Goal: Submit feedback/report problem

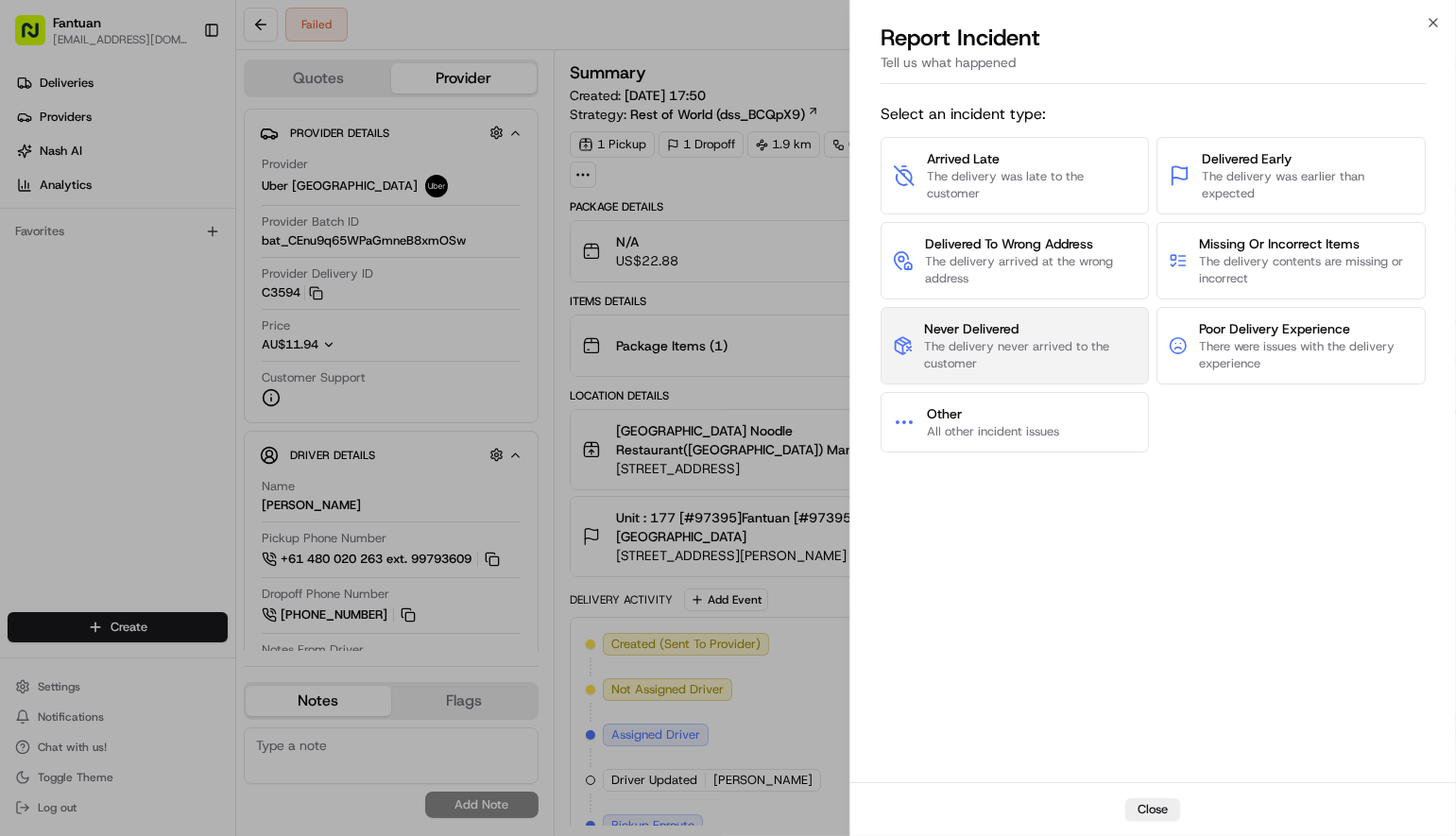
click at [968, 337] on span "Never Delivered" at bounding box center [1031, 329] width 213 height 19
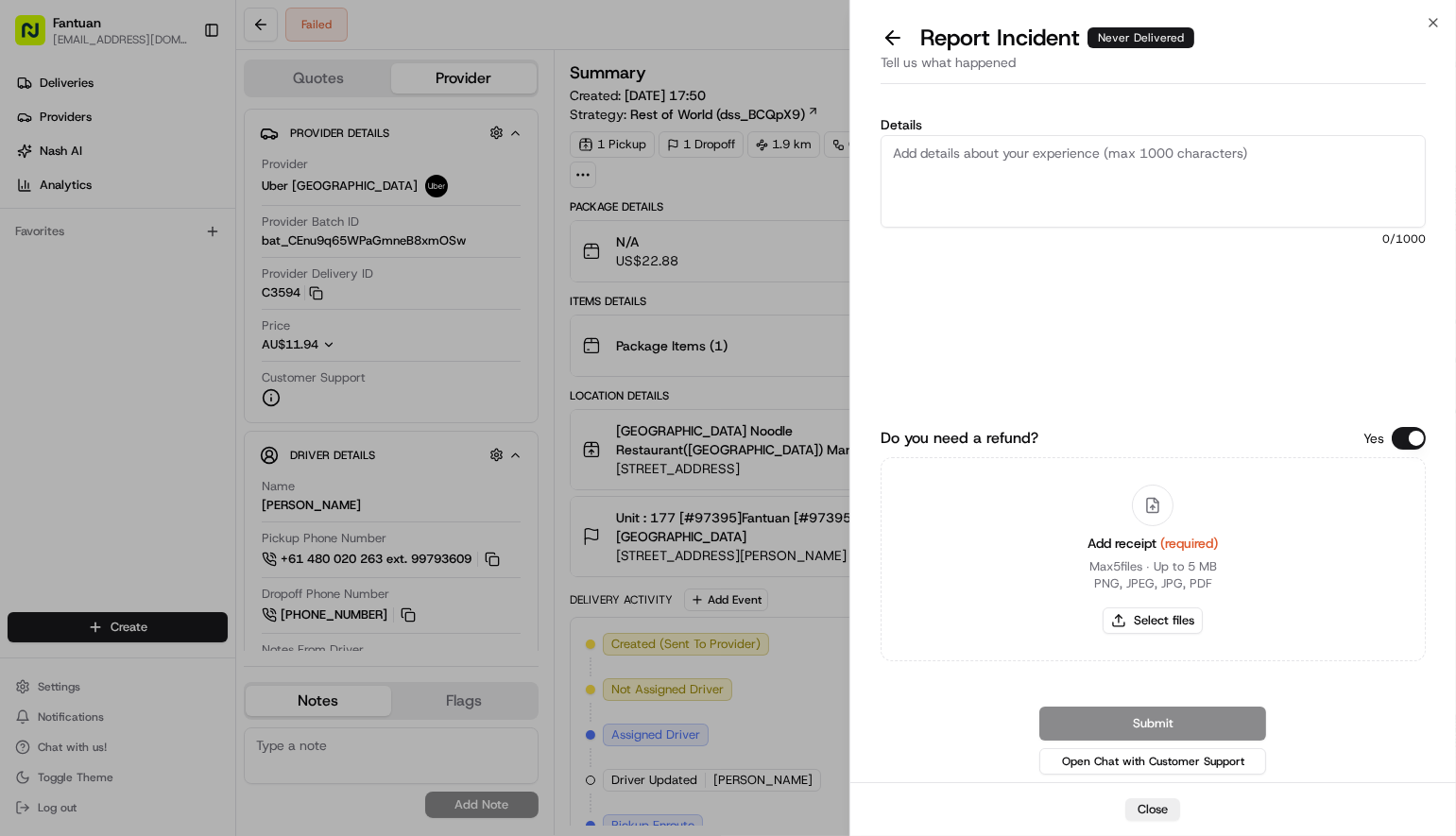
click at [1053, 197] on textarea "Details" at bounding box center [1153, 181] width 545 height 92
drag, startPoint x: 151, startPoint y: 467, endPoint x: 806, endPoint y: 447, distance: 655.3
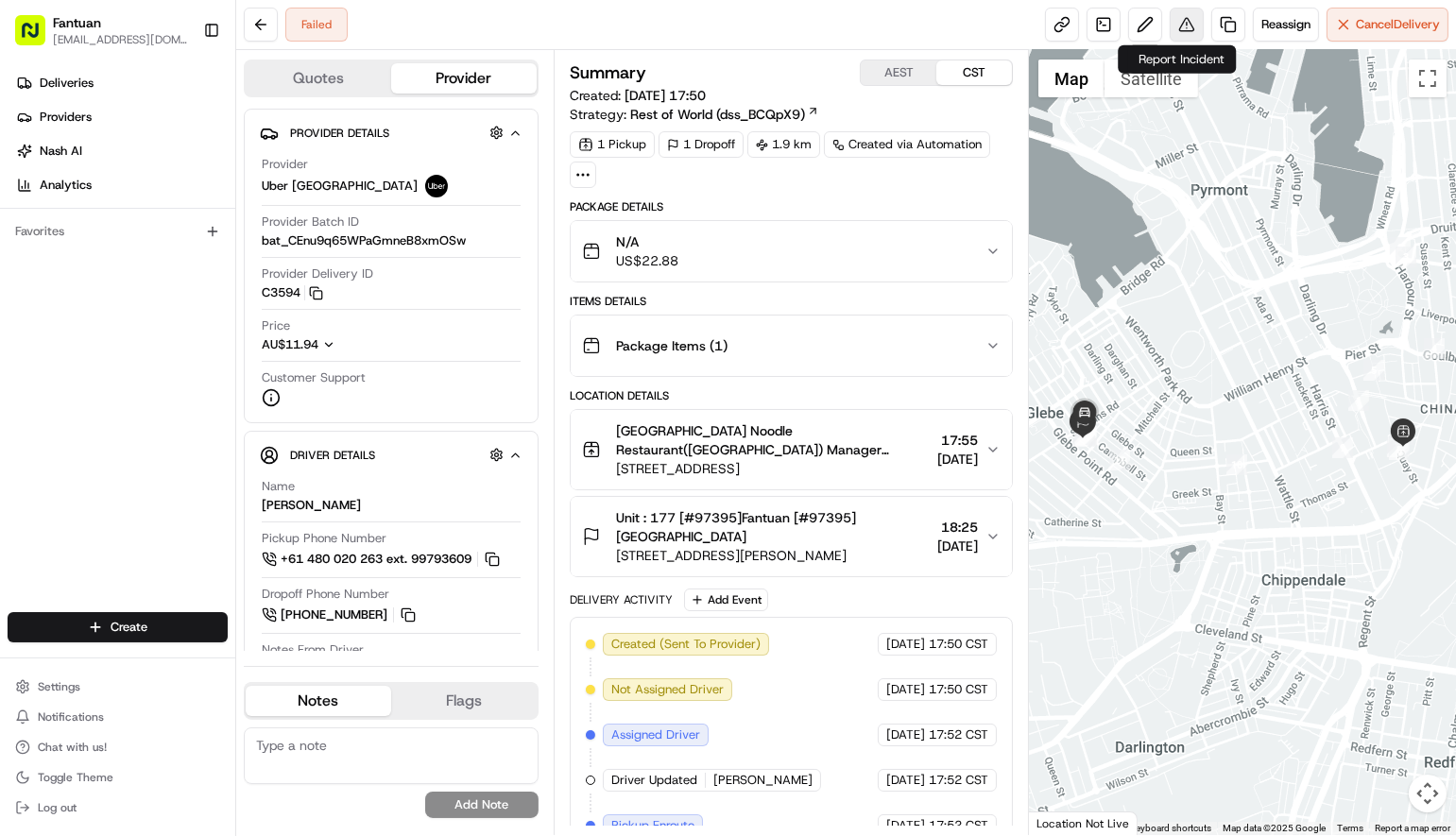
click at [1176, 23] on button at bounding box center [1187, 25] width 34 height 34
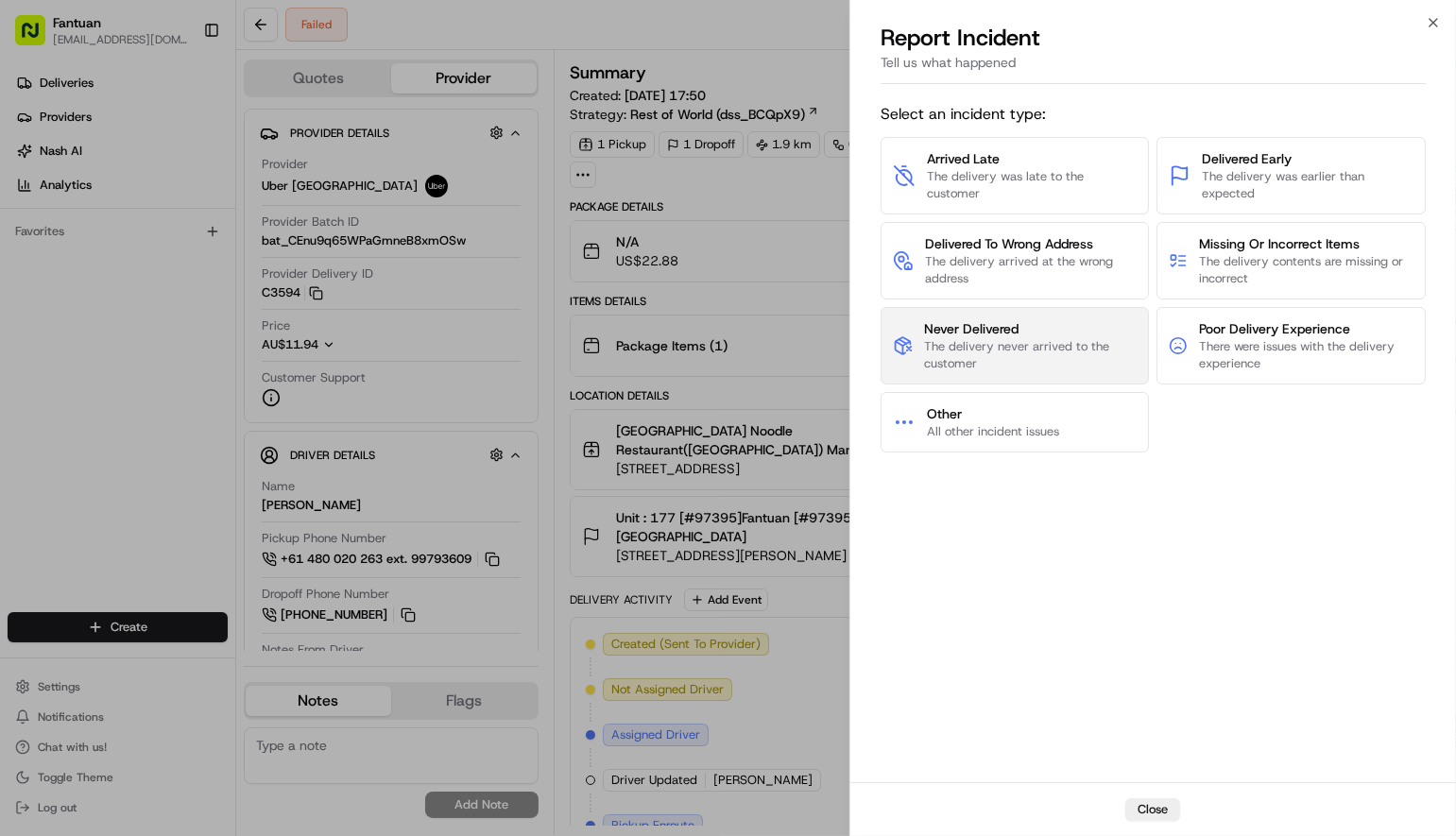
click at [934, 335] on span "Never Delivered" at bounding box center [1031, 329] width 213 height 19
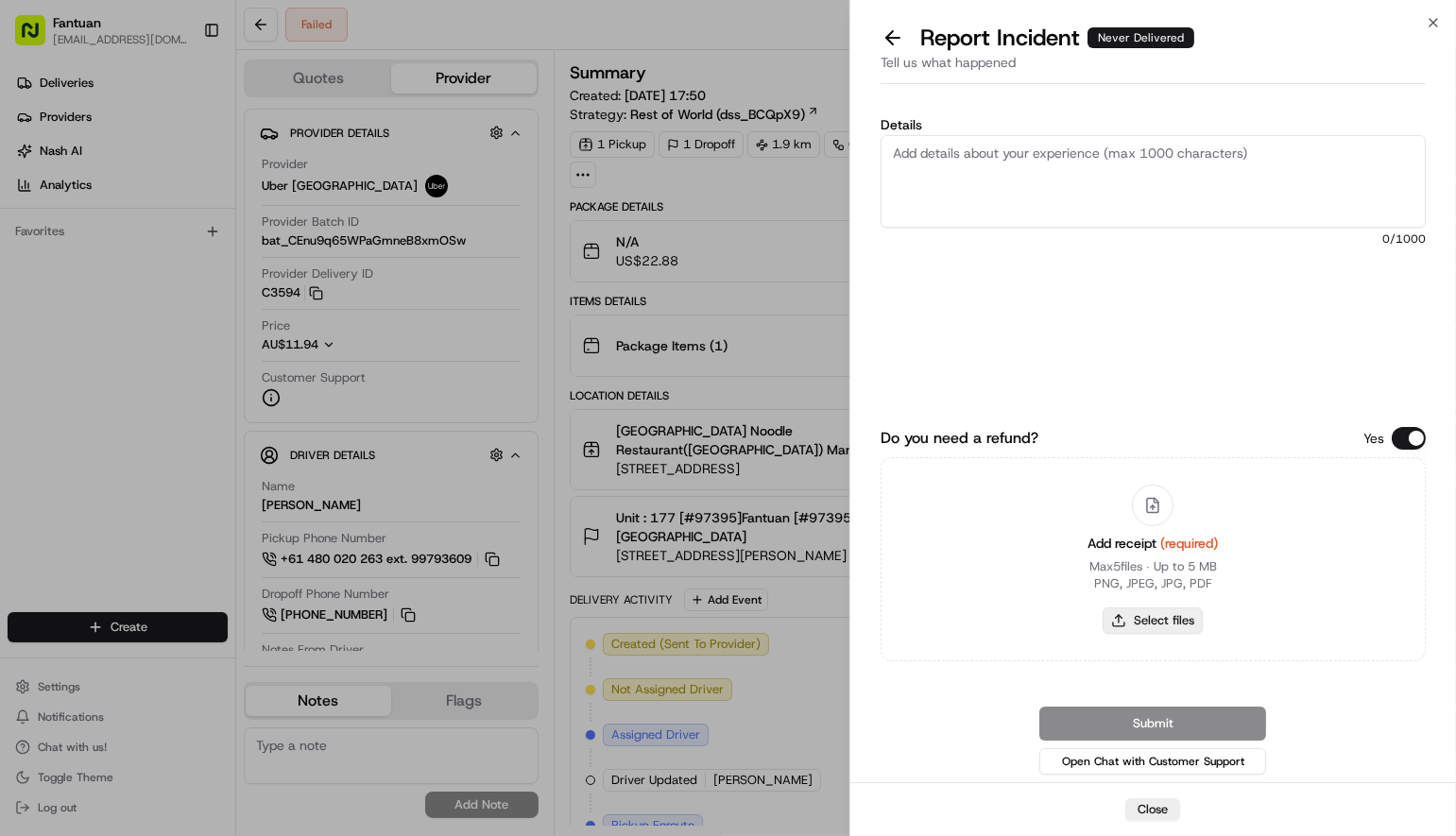
click at [1159, 621] on button "Select files" at bounding box center [1152, 621] width 100 height 27
type input "C:\fakepath\1.png"
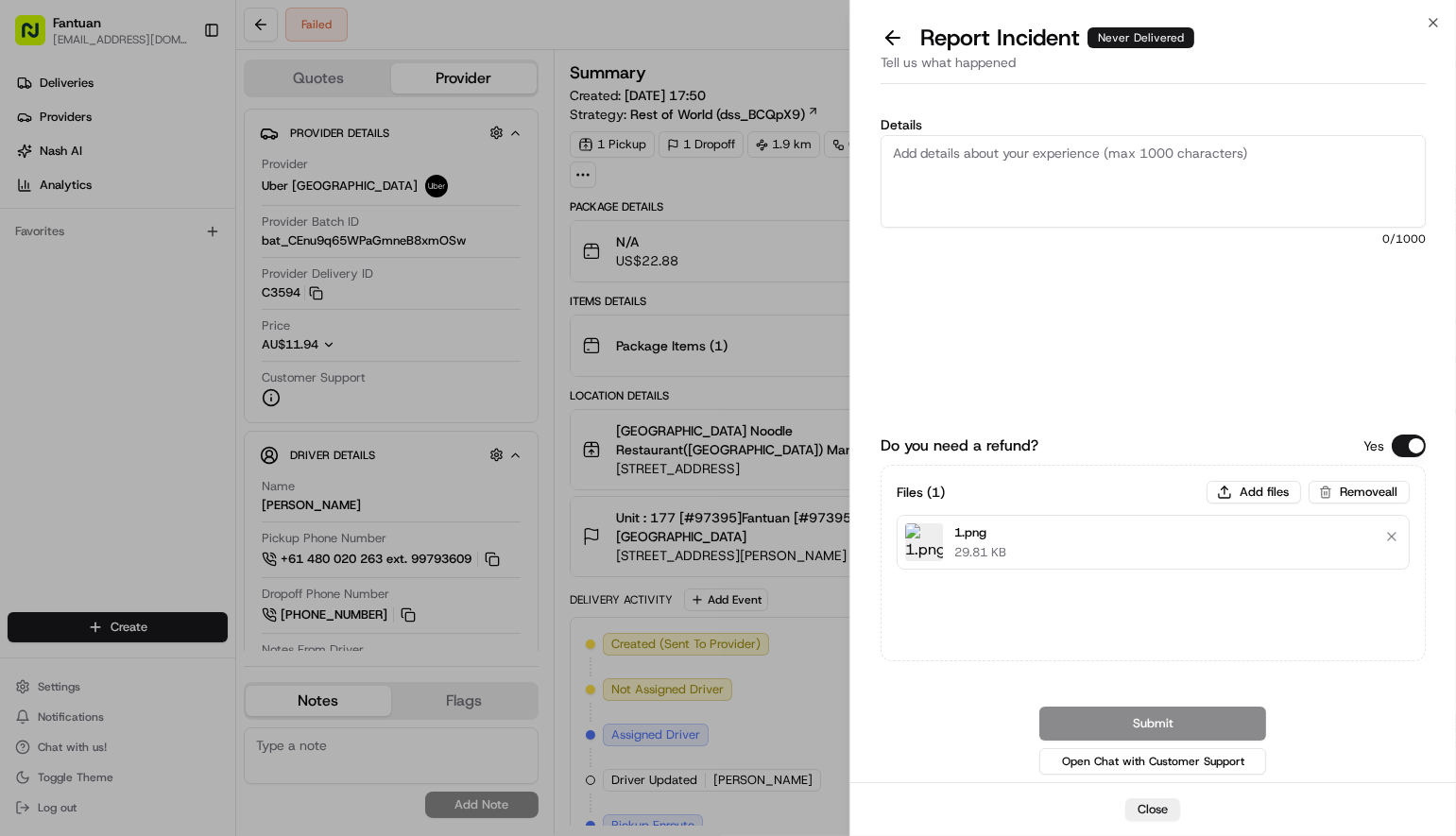
click at [1016, 156] on textarea "Details" at bounding box center [1153, 181] width 545 height 92
paste textarea "The driver reported that the delivery could not be completed."
type textarea "The driver reported that the delivery could not be completed."
click at [1156, 733] on button "Submit" at bounding box center [1153, 724] width 226 height 34
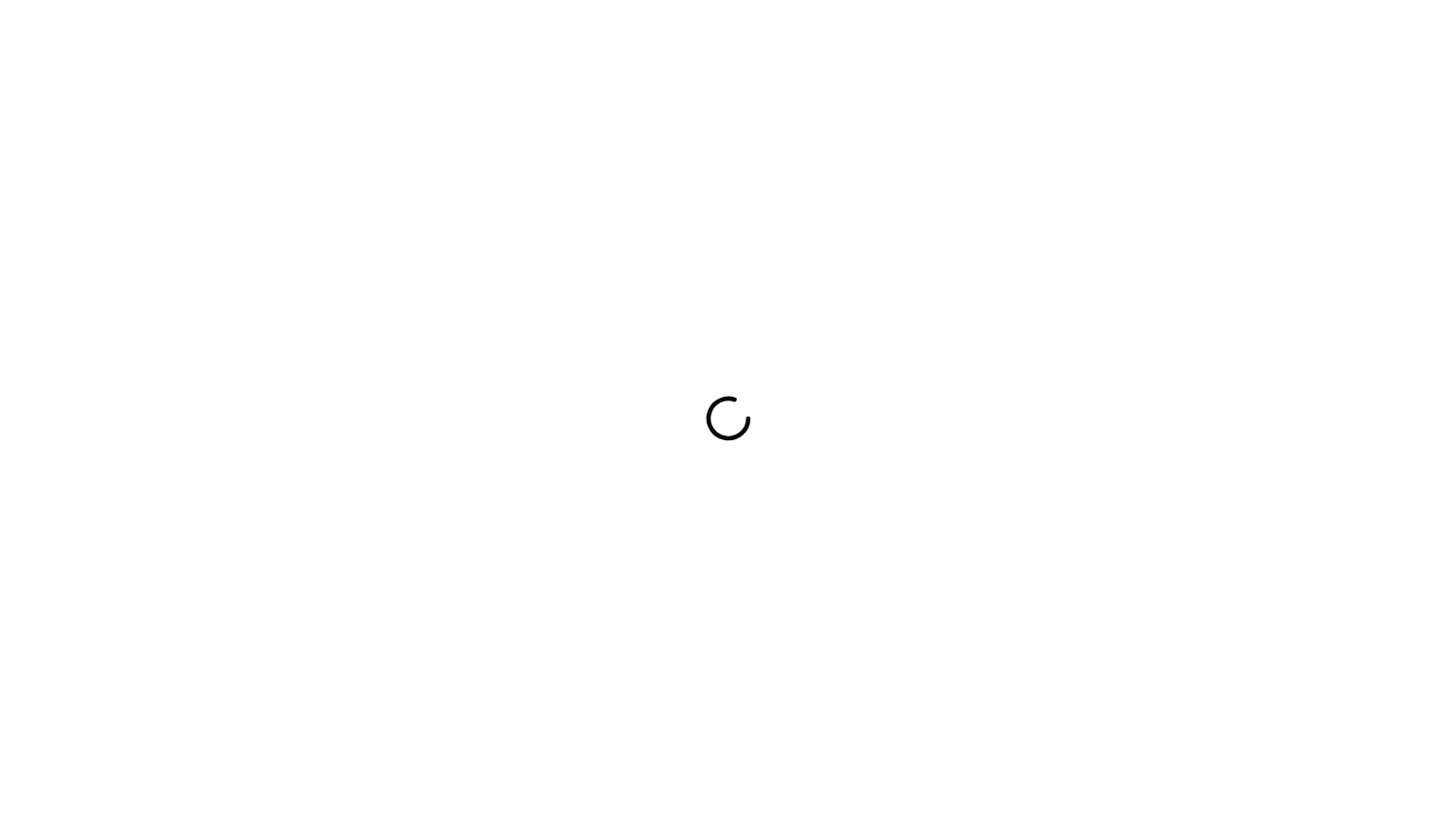
click at [289, 276] on div at bounding box center [728, 418] width 1456 height 836
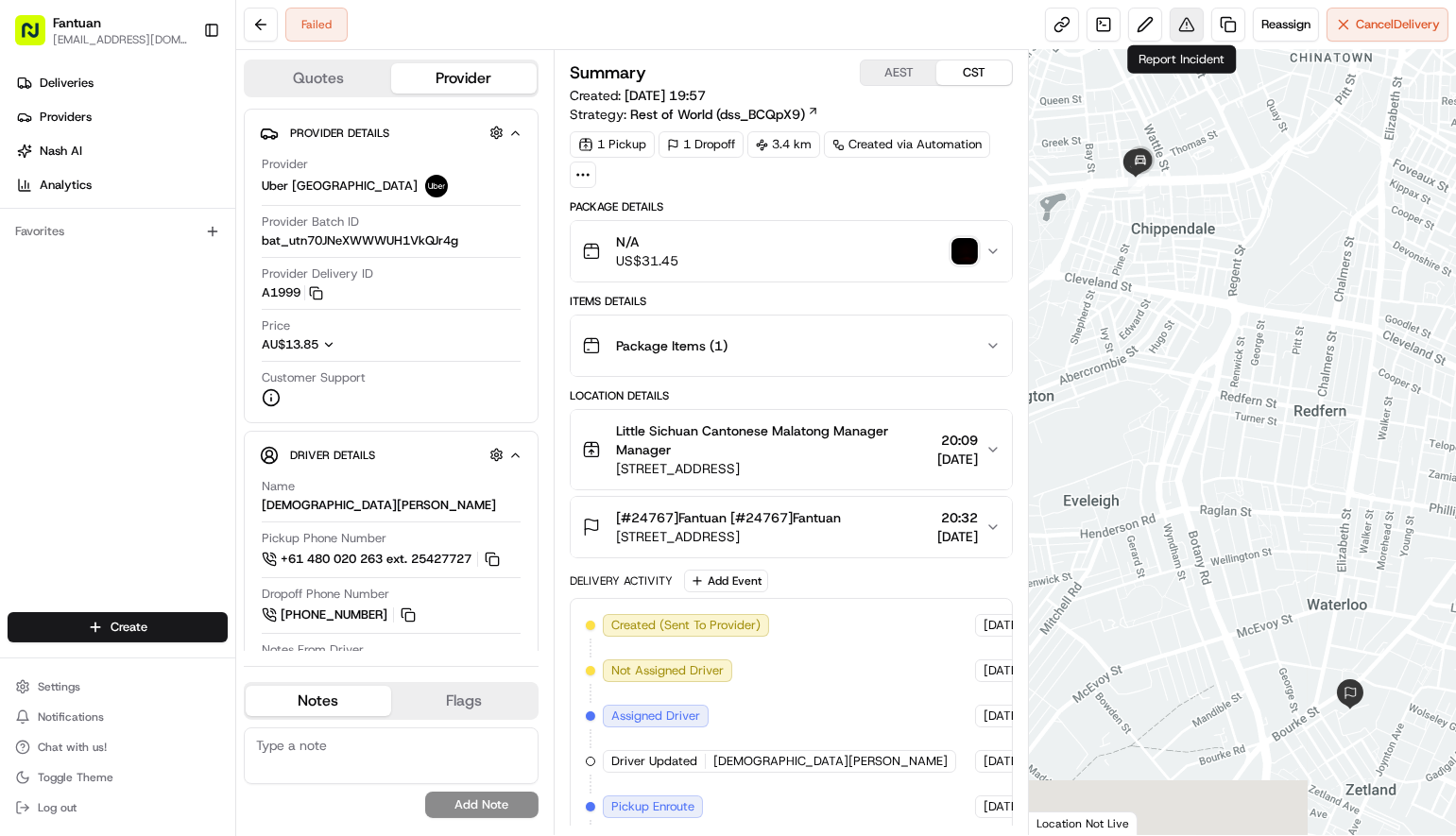
click at [1184, 24] on button at bounding box center [1187, 25] width 34 height 34
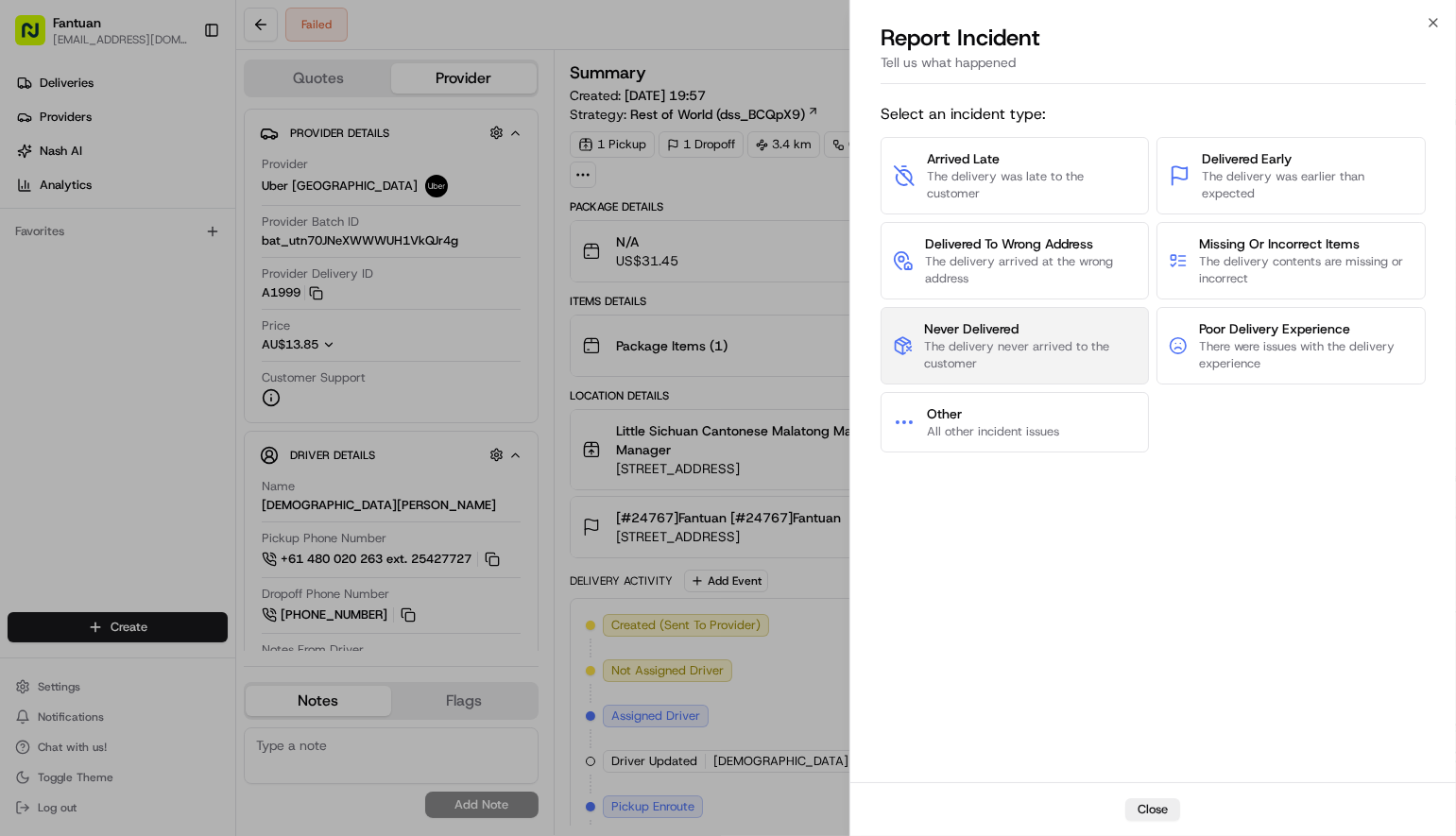
click at [979, 327] on span "Never Delivered" at bounding box center [1031, 329] width 213 height 19
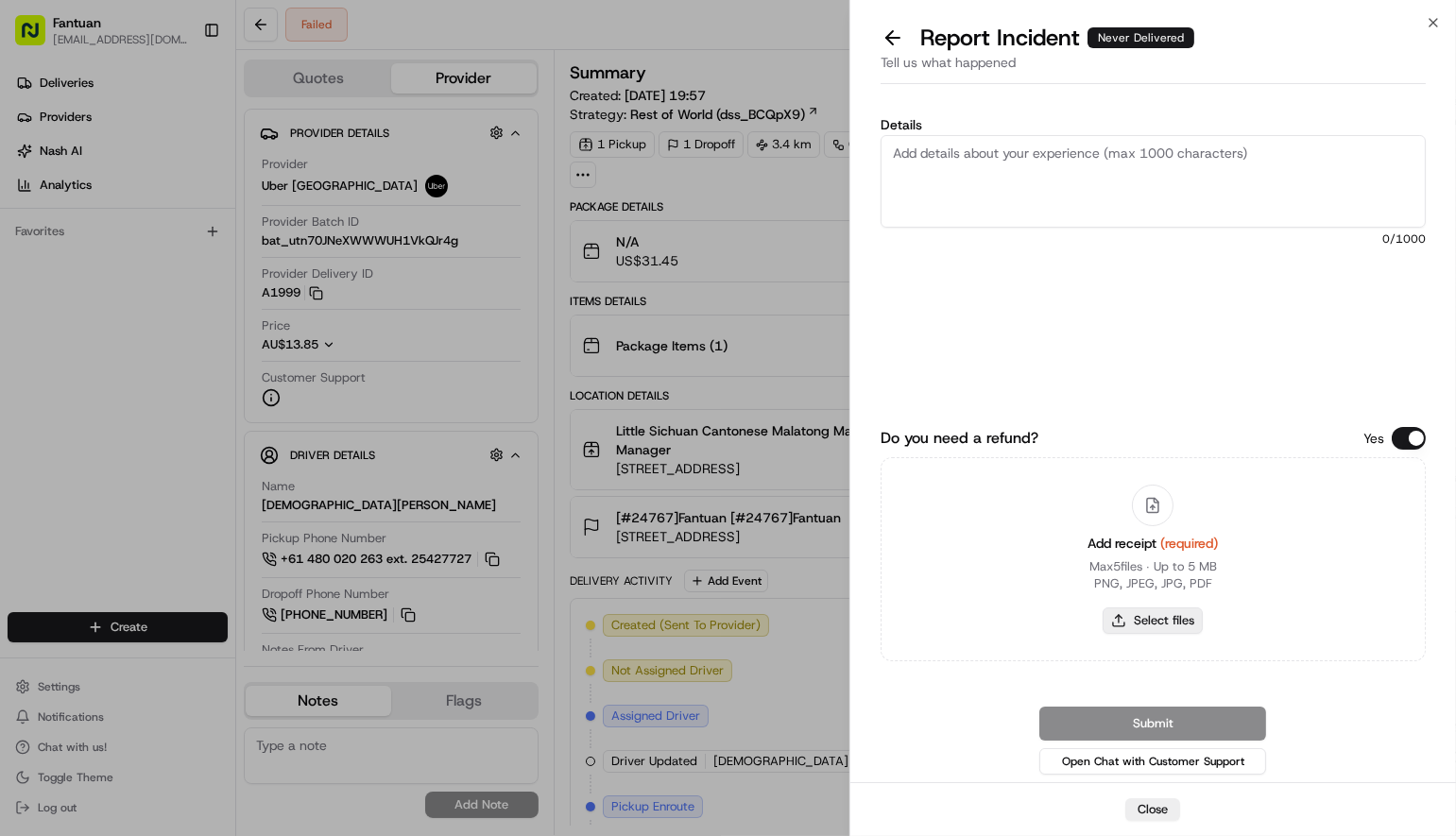
click at [1130, 611] on button "Select files" at bounding box center [1152, 621] width 100 height 27
type input "C:\fakepath\1.png"
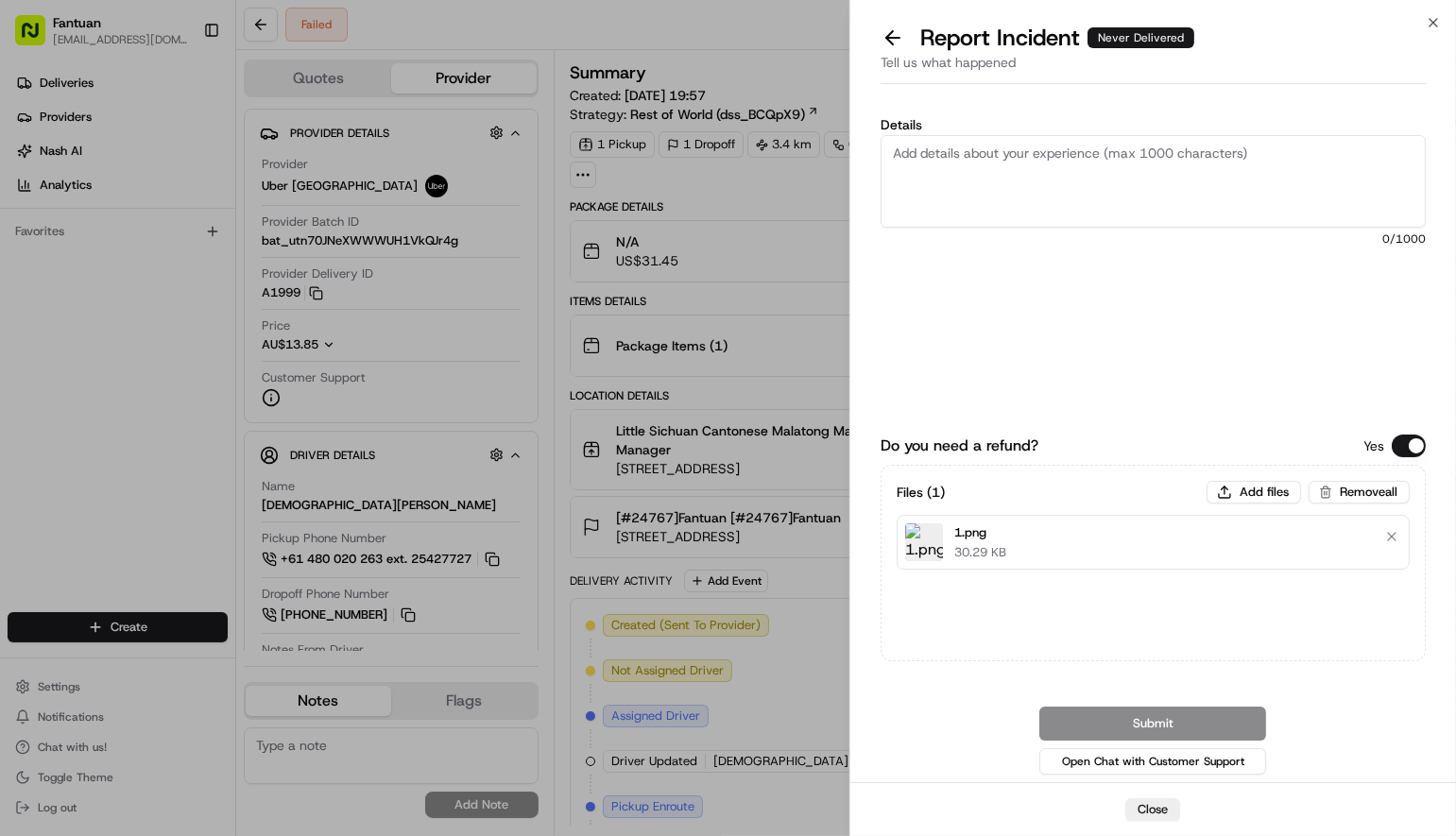
drag, startPoint x: 1022, startPoint y: 201, endPoint x: 1039, endPoint y: 212, distance: 20.2
click at [1022, 200] on textarea "Details" at bounding box center [1153, 181] width 545 height 92
paste textarea "The driver reported that the delivery could not be completed."
type textarea "The driver reported that the delivery could not be completed."
click at [1136, 718] on button "Submit" at bounding box center [1153, 724] width 226 height 34
